Goal: Information Seeking & Learning: Learn about a topic

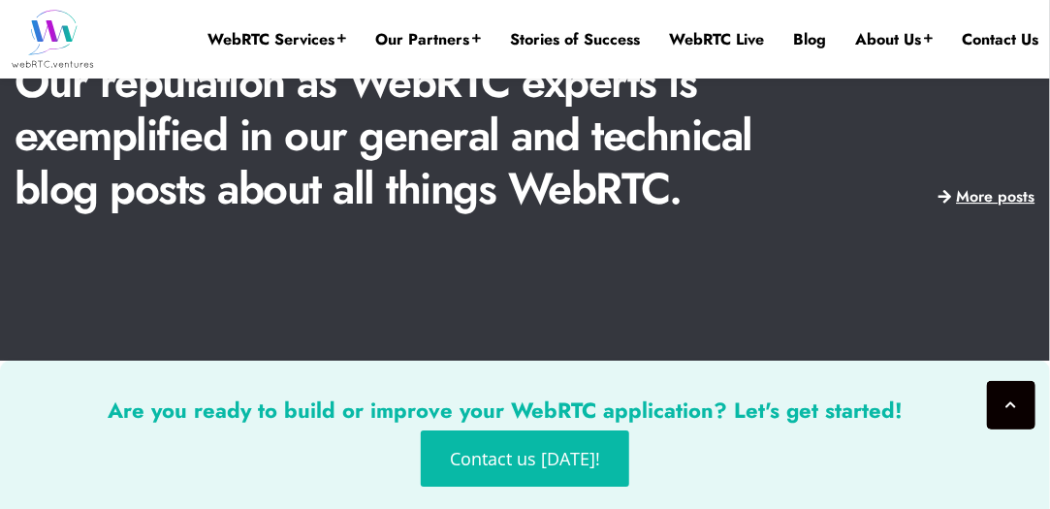
scroll to position [4501, 0]
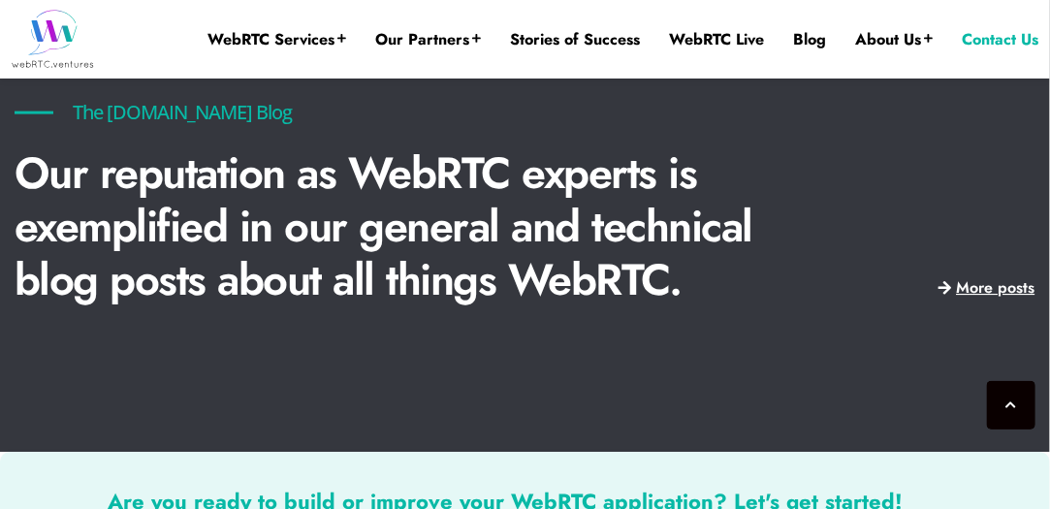
click at [985, 42] on link "Contact Us" at bounding box center [999, 39] width 77 height 21
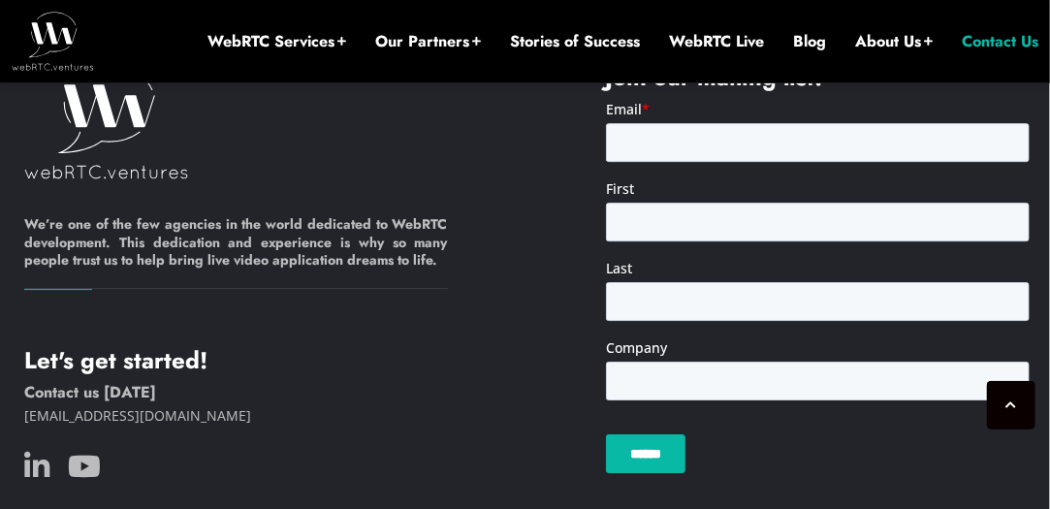
scroll to position [2098, 0]
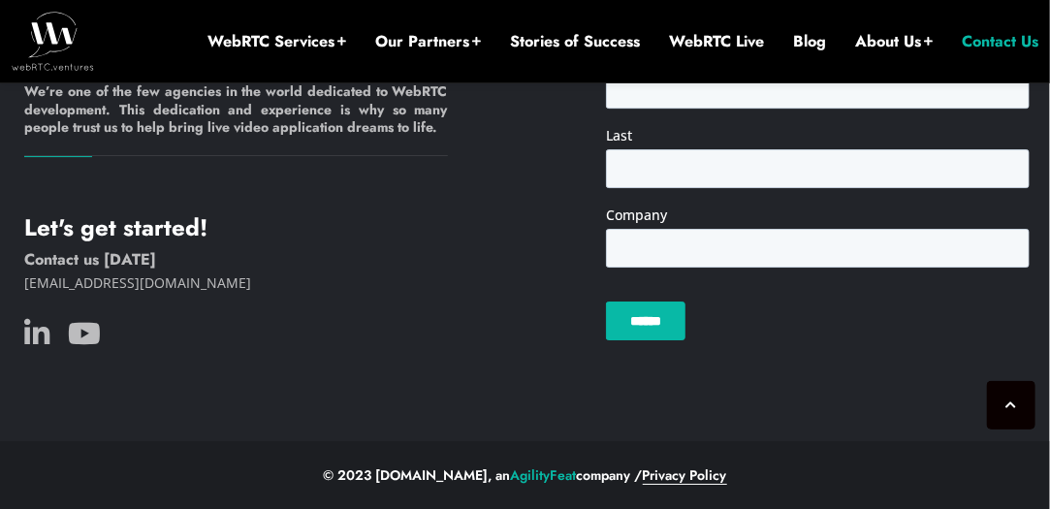
click at [709, 477] on link "Privacy Policy" at bounding box center [685, 474] width 84 height 19
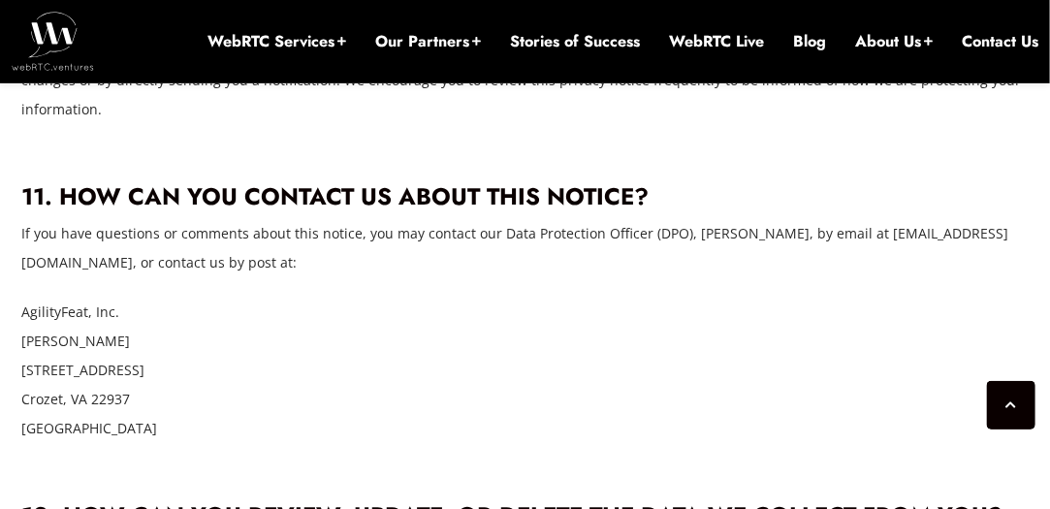
scroll to position [14461, 0]
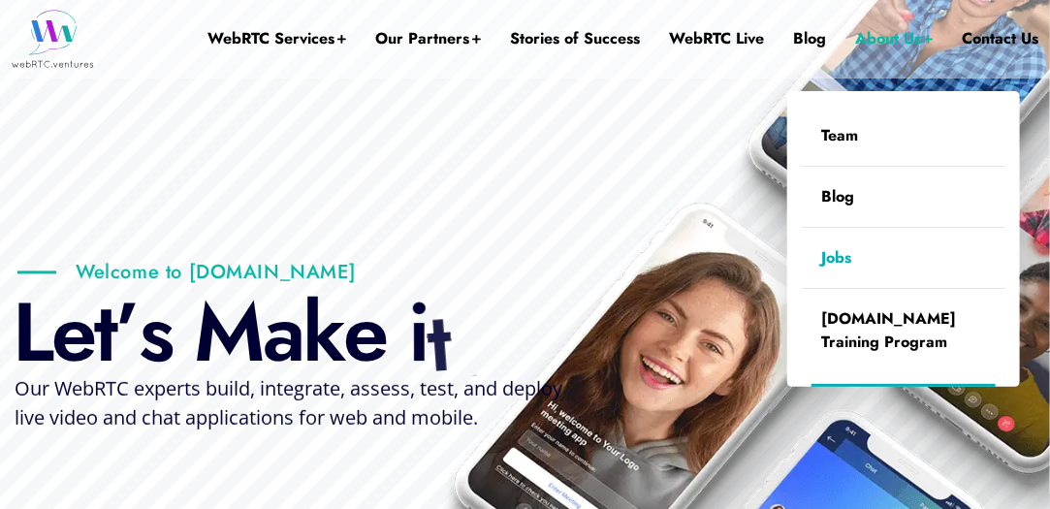
click at [834, 256] on link "Jobs" at bounding box center [903, 258] width 204 height 60
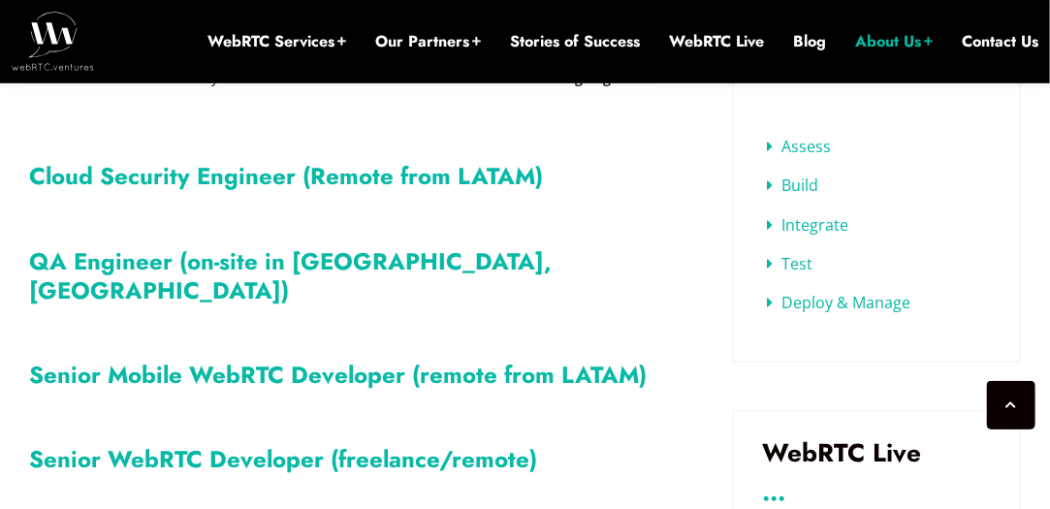
scroll to position [807, 0]
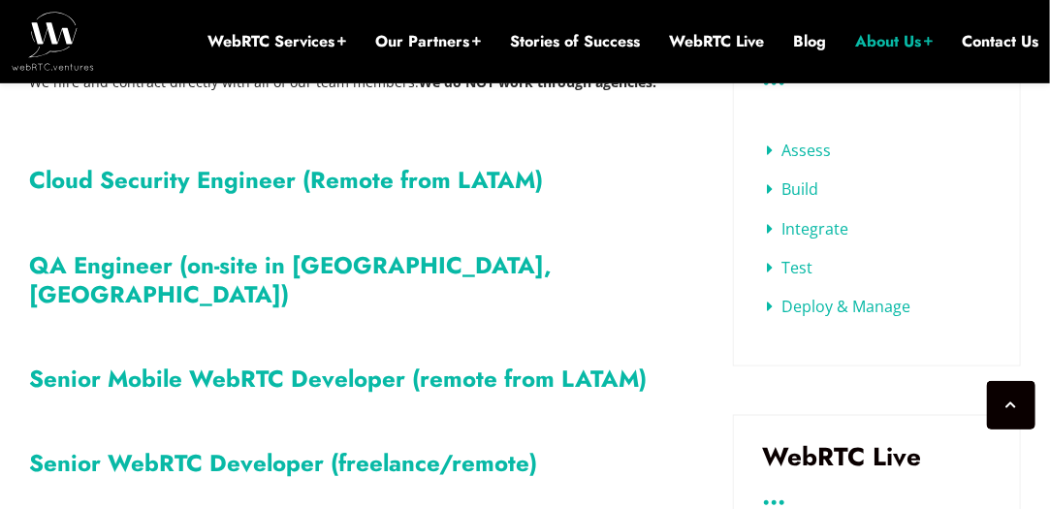
click at [364, 264] on link "QA Engineer (on-site in [GEOGRAPHIC_DATA], [GEOGRAPHIC_DATA])" at bounding box center [290, 279] width 522 height 63
